Goal: Transaction & Acquisition: Purchase product/service

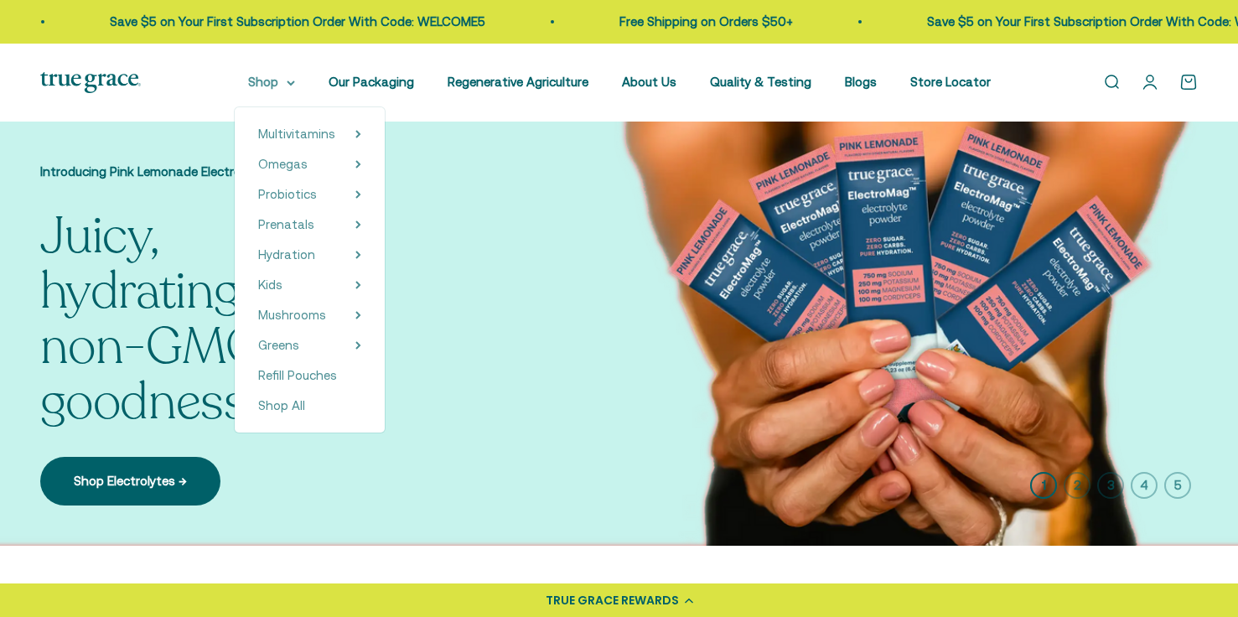
click at [294, 83] on icon at bounding box center [291, 82] width 7 height 3
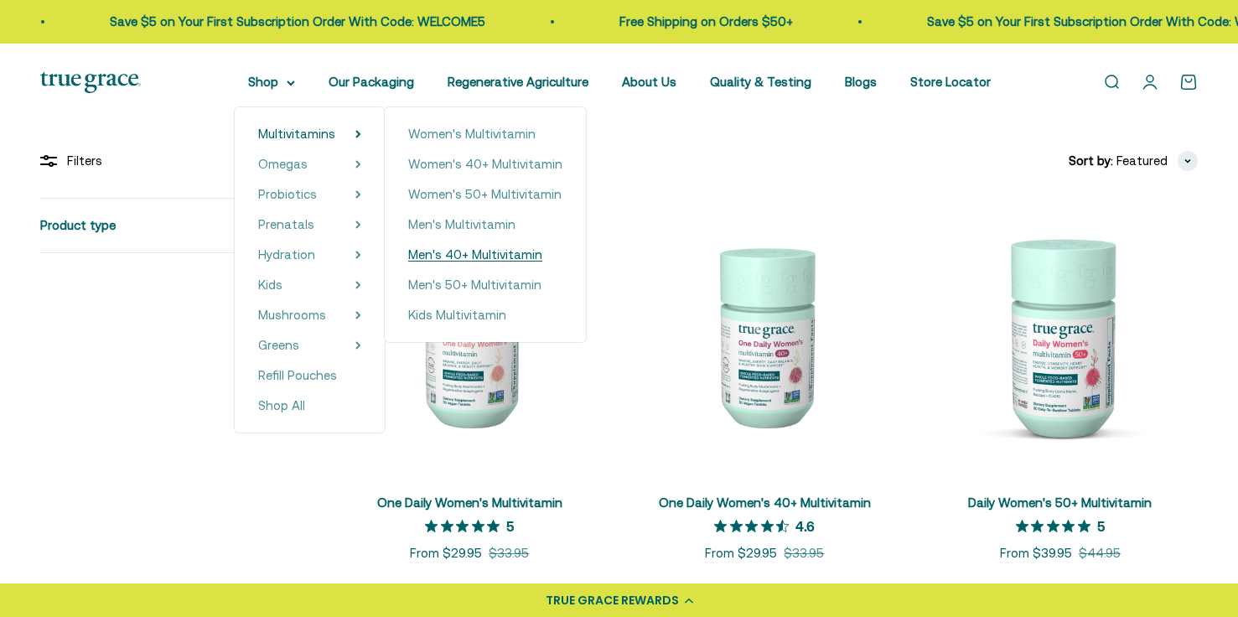
scroll to position [806, 0]
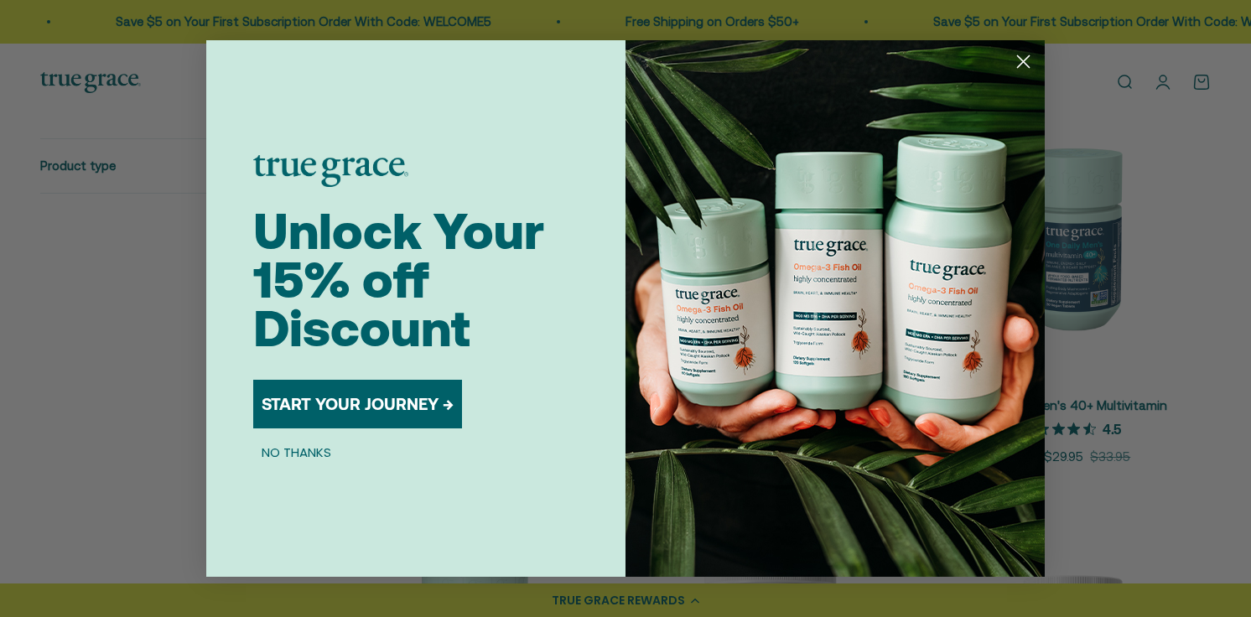
click at [1018, 61] on circle "Close dialog" at bounding box center [1023, 62] width 28 height 28
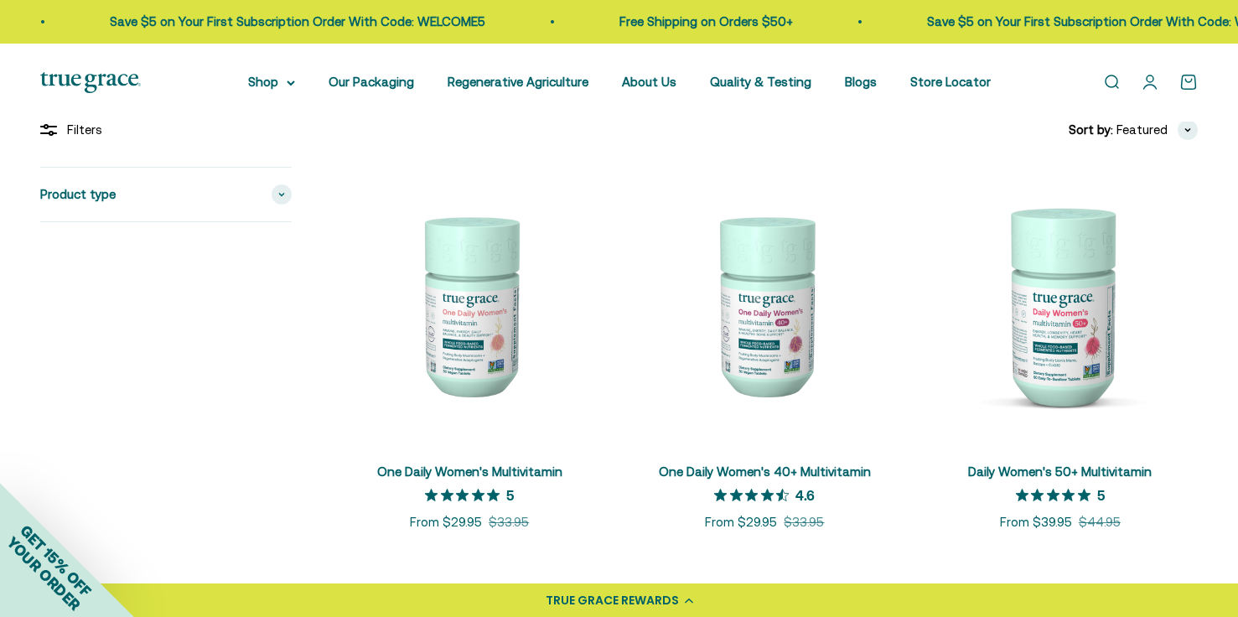
scroll to position [325, 0]
click at [275, 191] on span at bounding box center [282, 196] width 20 height 20
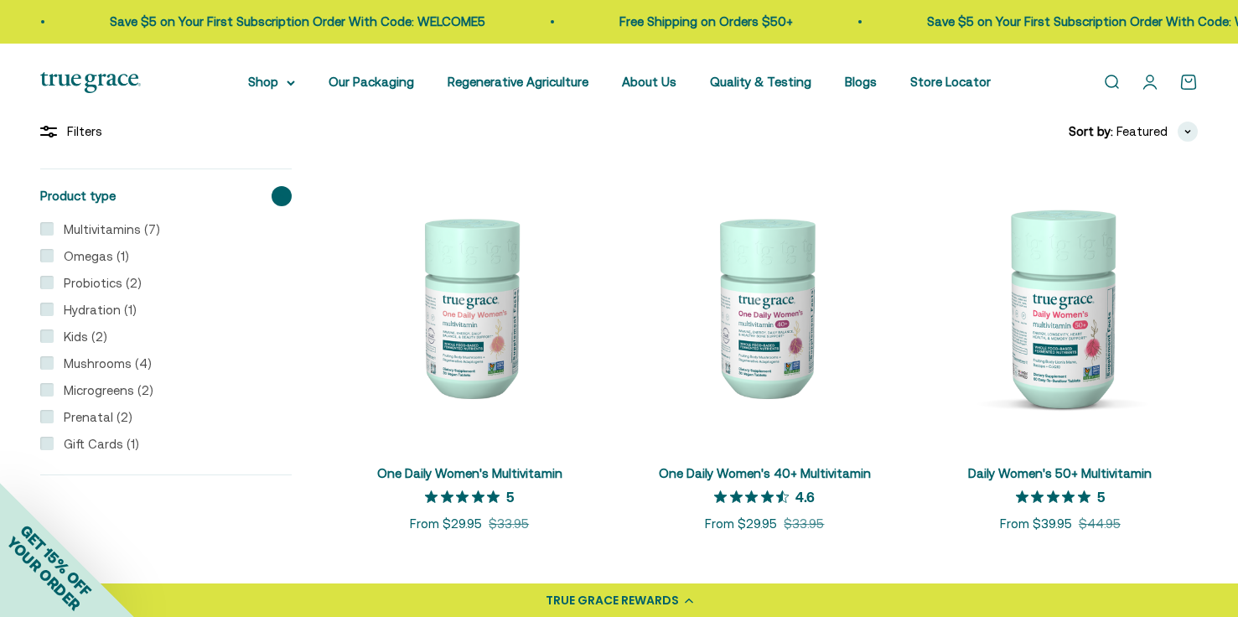
click at [106, 234] on label "Multivitamins (7)" at bounding box center [107, 230] width 106 height 20
click at [54, 234] on input "Multivitamins (7)" at bounding box center [46, 228] width 13 height 13
checkbox input "true"
click at [44, 256] on input "Omegas (1)" at bounding box center [46, 255] width 13 height 13
checkbox input "true"
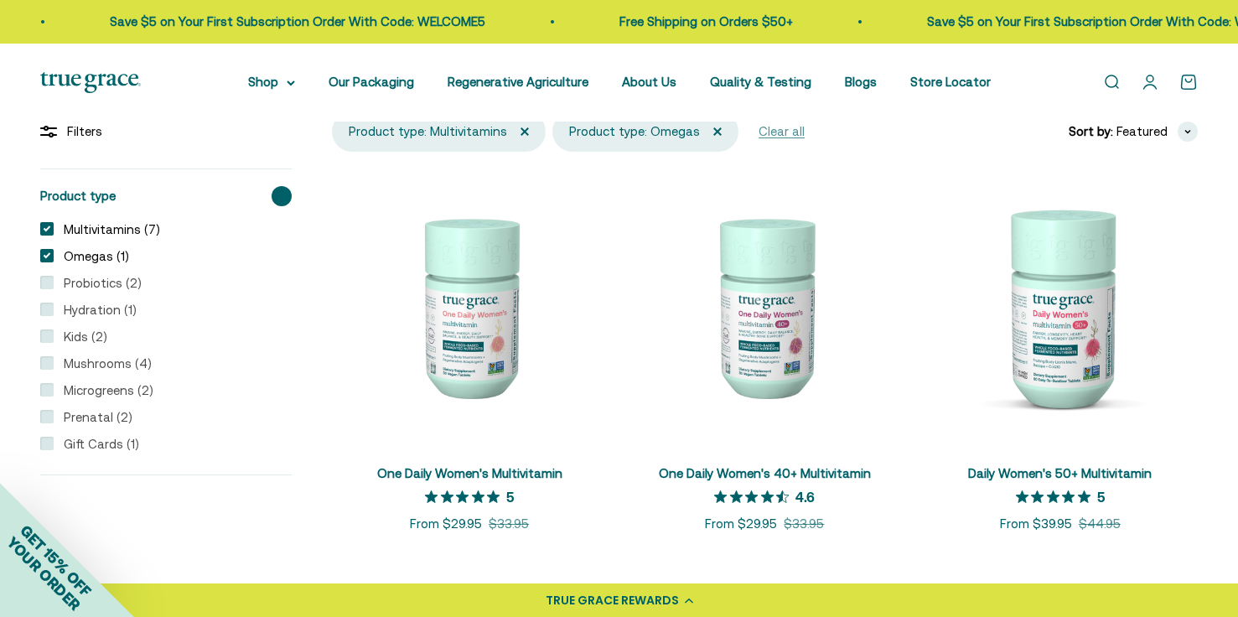
click at [46, 289] on input "Probiotics (2)" at bounding box center [46, 282] width 13 height 13
checkbox input "true"
